Goal: Task Accomplishment & Management: Manage account settings

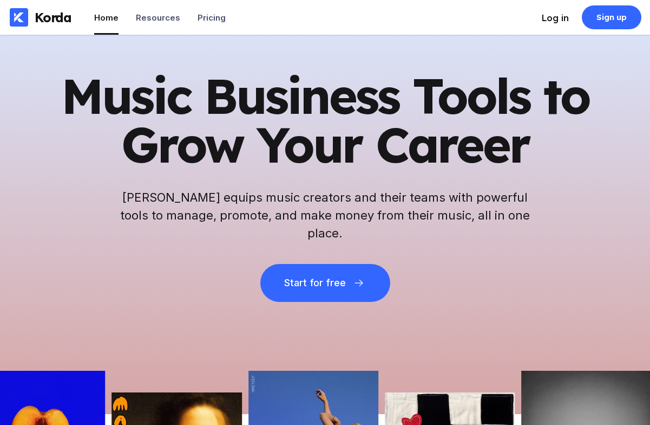
click at [551, 19] on div "Log in" at bounding box center [555, 17] width 27 height 11
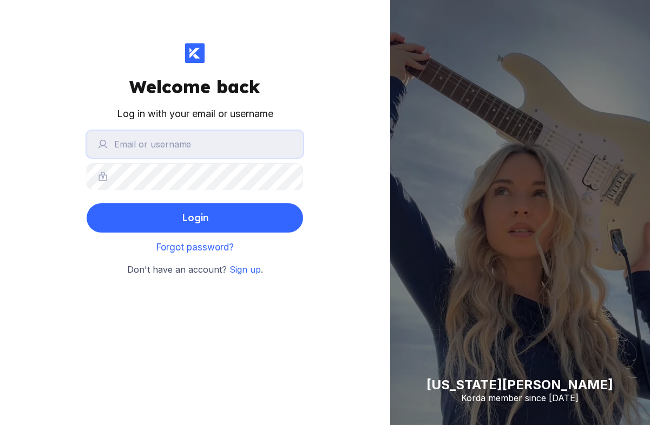
type input "stas"
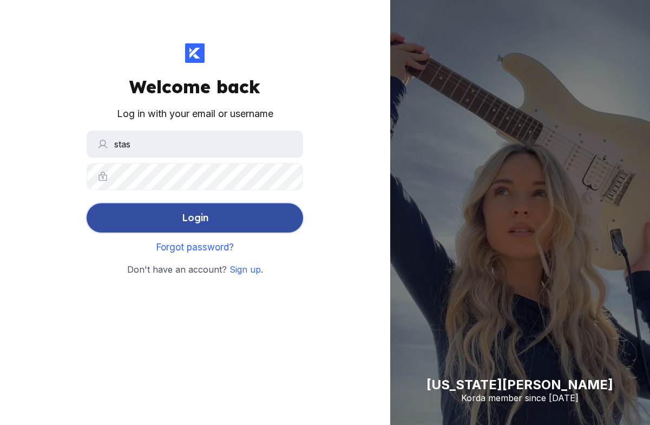
click at [200, 230] on button "Login" at bounding box center [195, 217] width 217 height 29
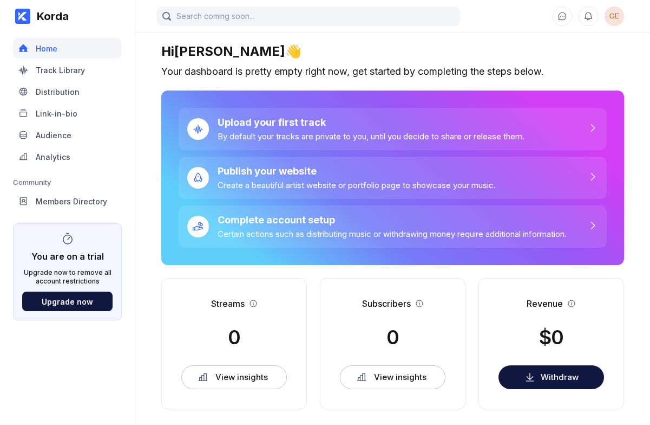
click at [614, 23] on span "GE" at bounding box center [614, 15] width 19 height 19
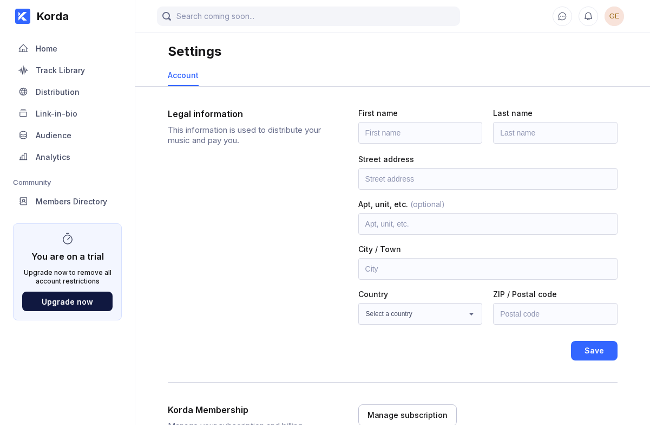
scroll to position [128, 0]
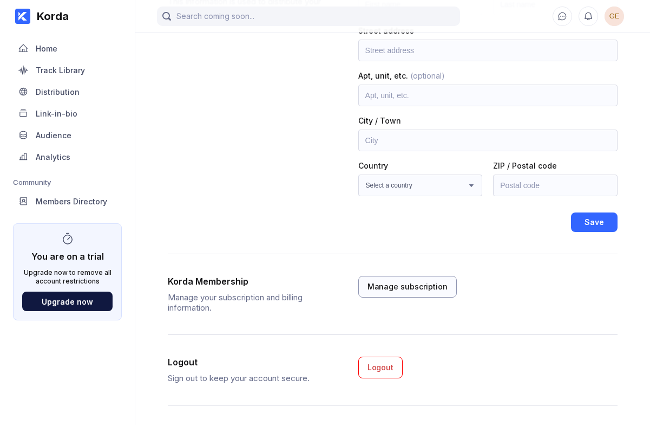
click at [399, 280] on button "Manage subscription" at bounding box center [408, 287] width 99 height 22
